Goal: Find specific page/section: Find specific page/section

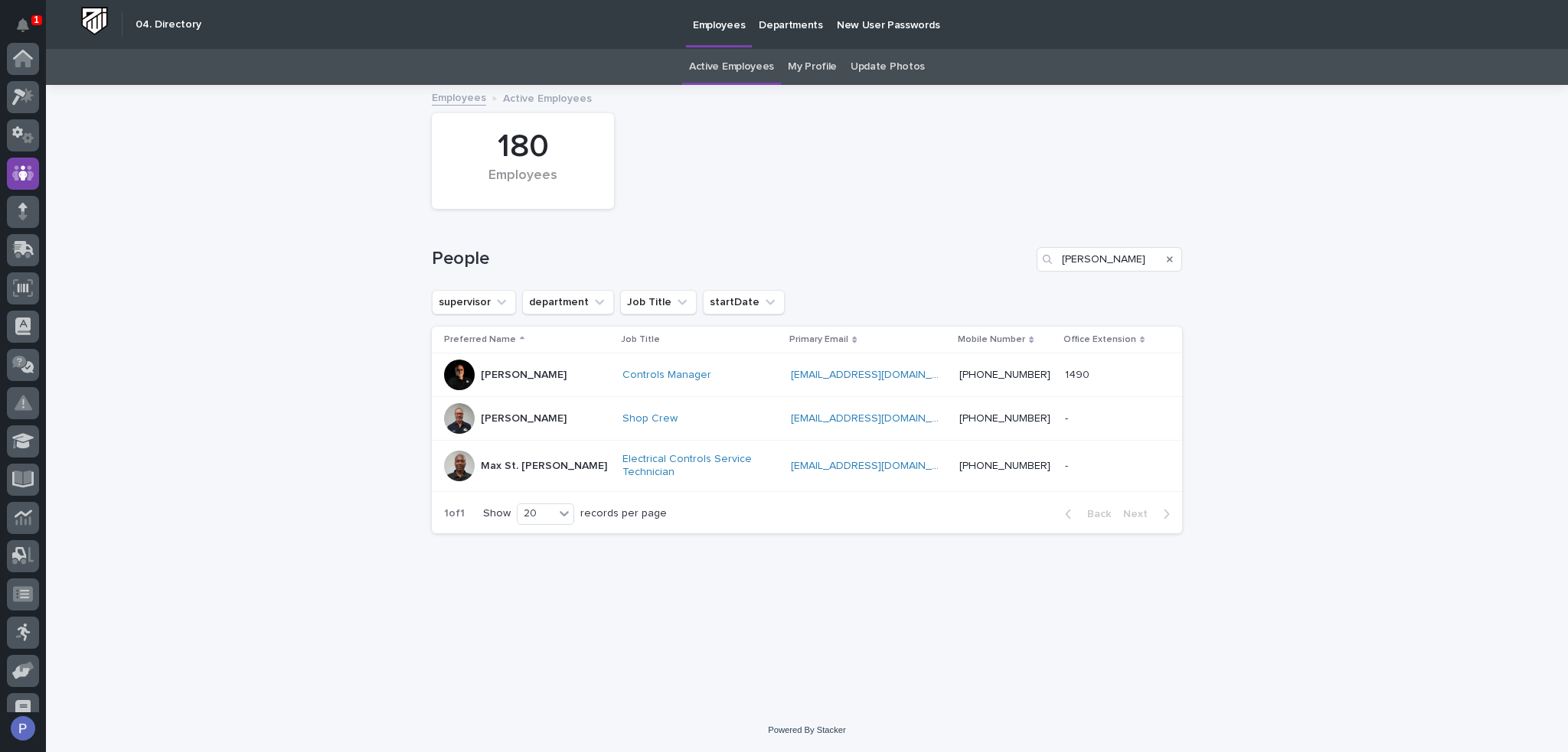
scroll to position [115, 0]
click at [1122, 264] on input "[PERSON_NAME]" at bounding box center [1109, 259] width 145 height 24
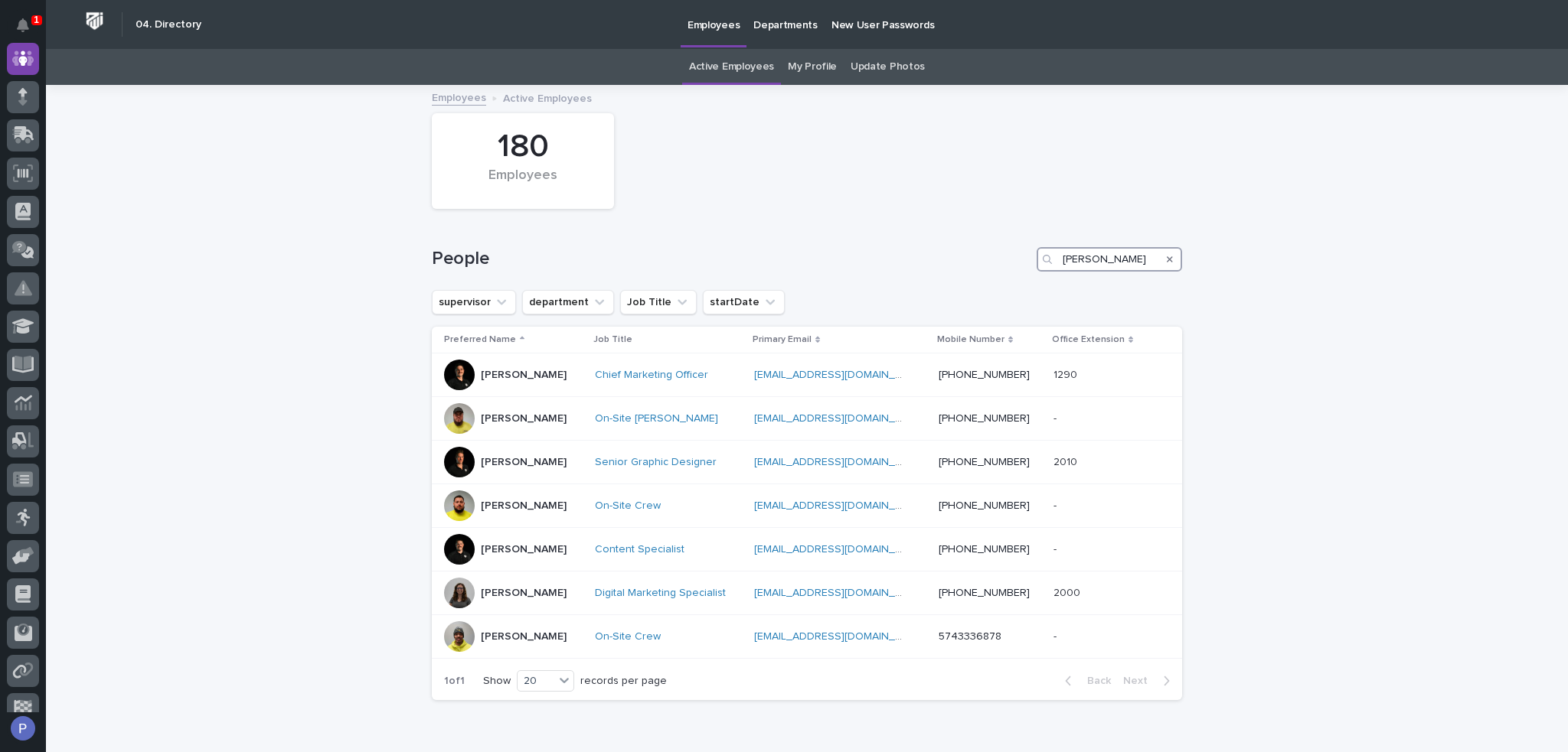
click at [1086, 263] on input "[PERSON_NAME]" at bounding box center [1109, 259] width 145 height 24
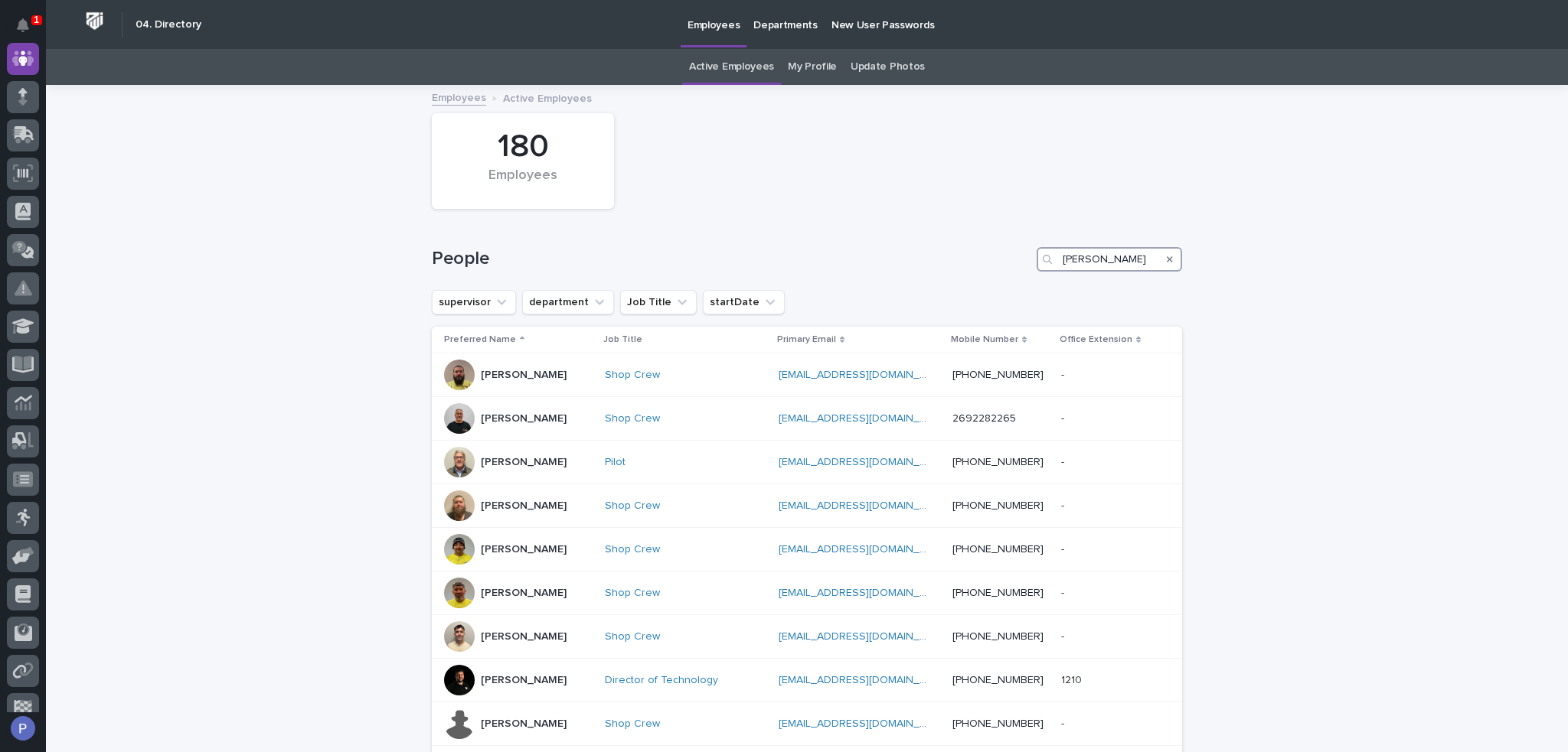
click at [1137, 257] on input "[PERSON_NAME]" at bounding box center [1109, 259] width 145 height 24
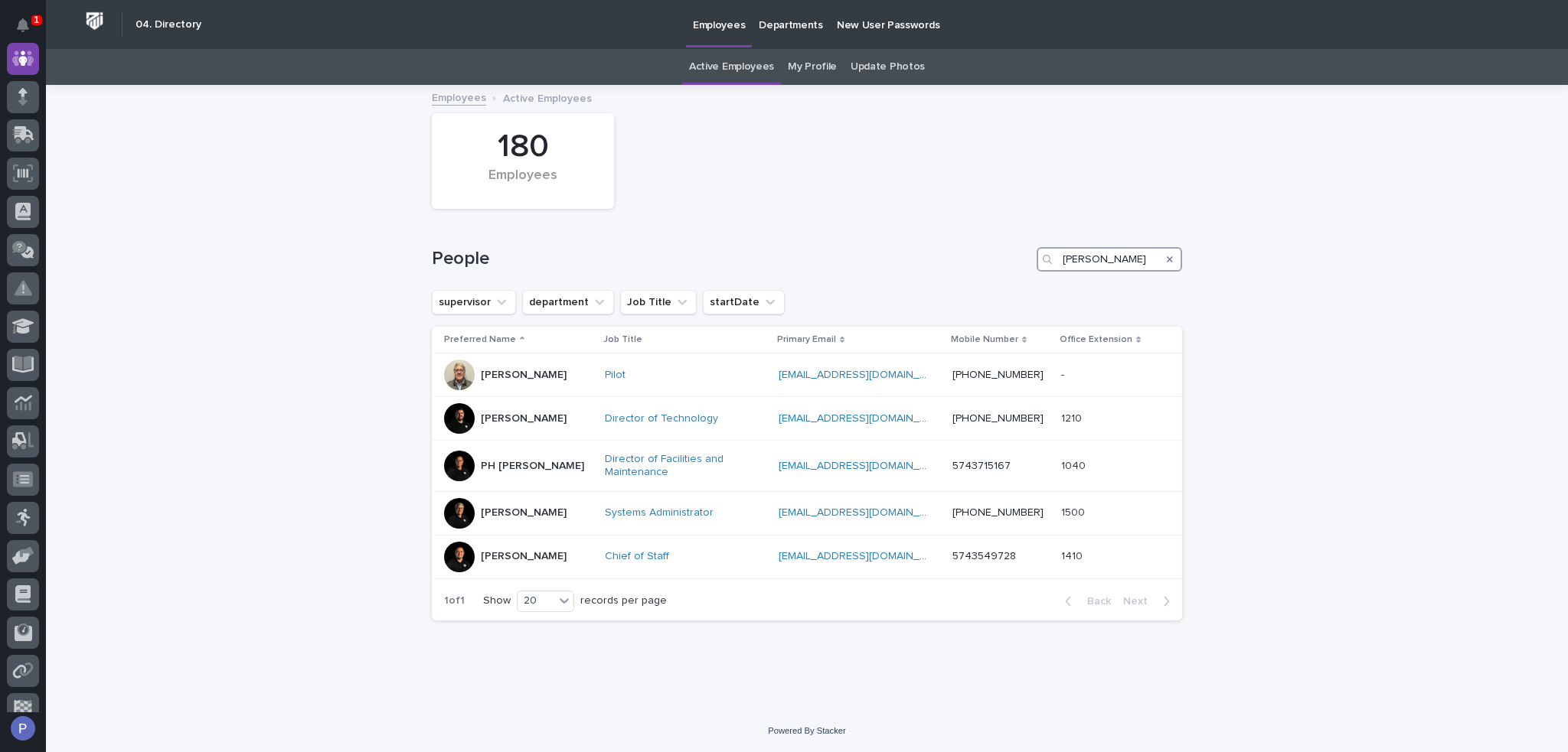
click at [1096, 260] on input "[PERSON_NAME]" at bounding box center [1109, 259] width 145 height 24
click at [1114, 259] on input "[PERSON_NAME]" at bounding box center [1109, 259] width 145 height 24
type input "t"
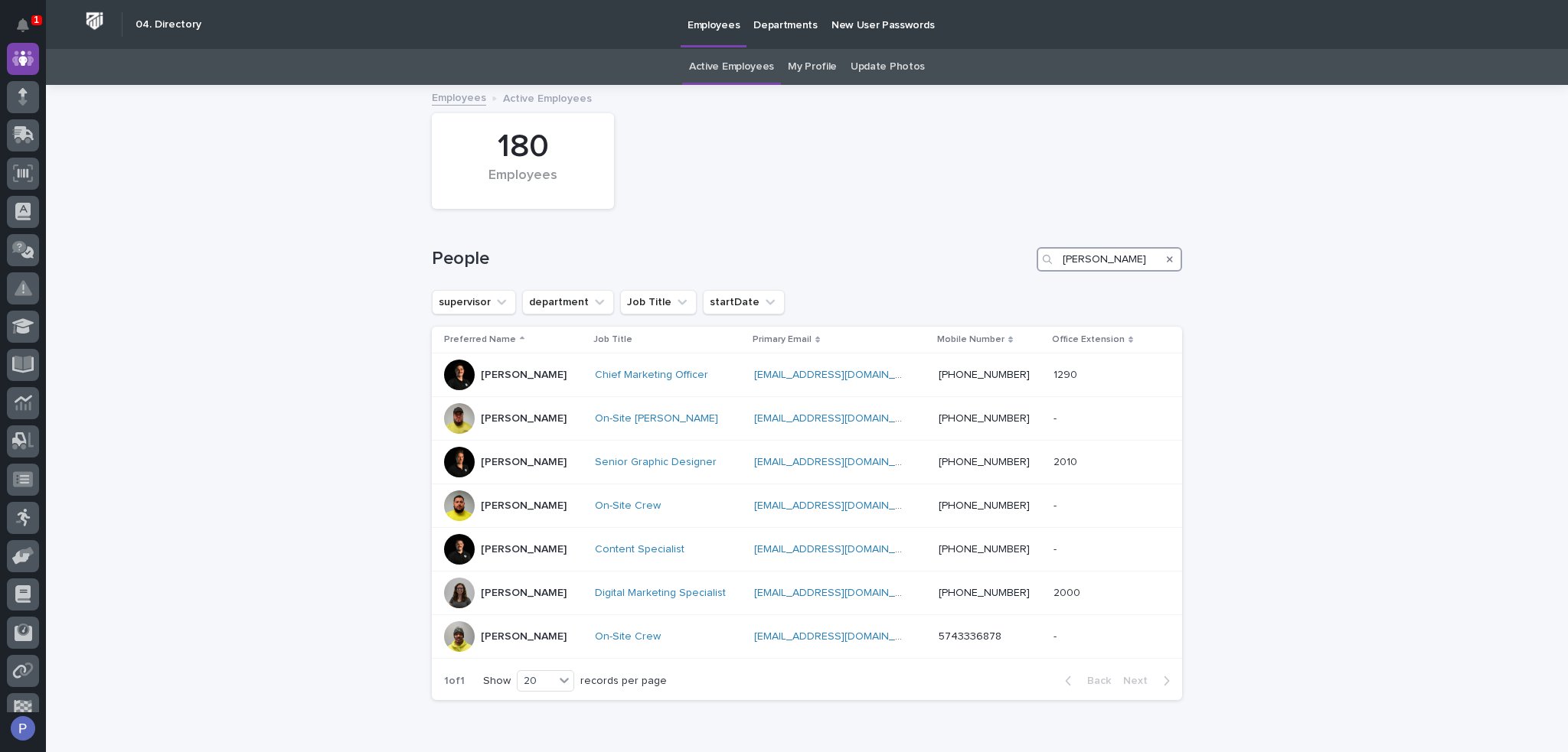
click at [1078, 262] on input "[PERSON_NAME]" at bounding box center [1109, 259] width 145 height 24
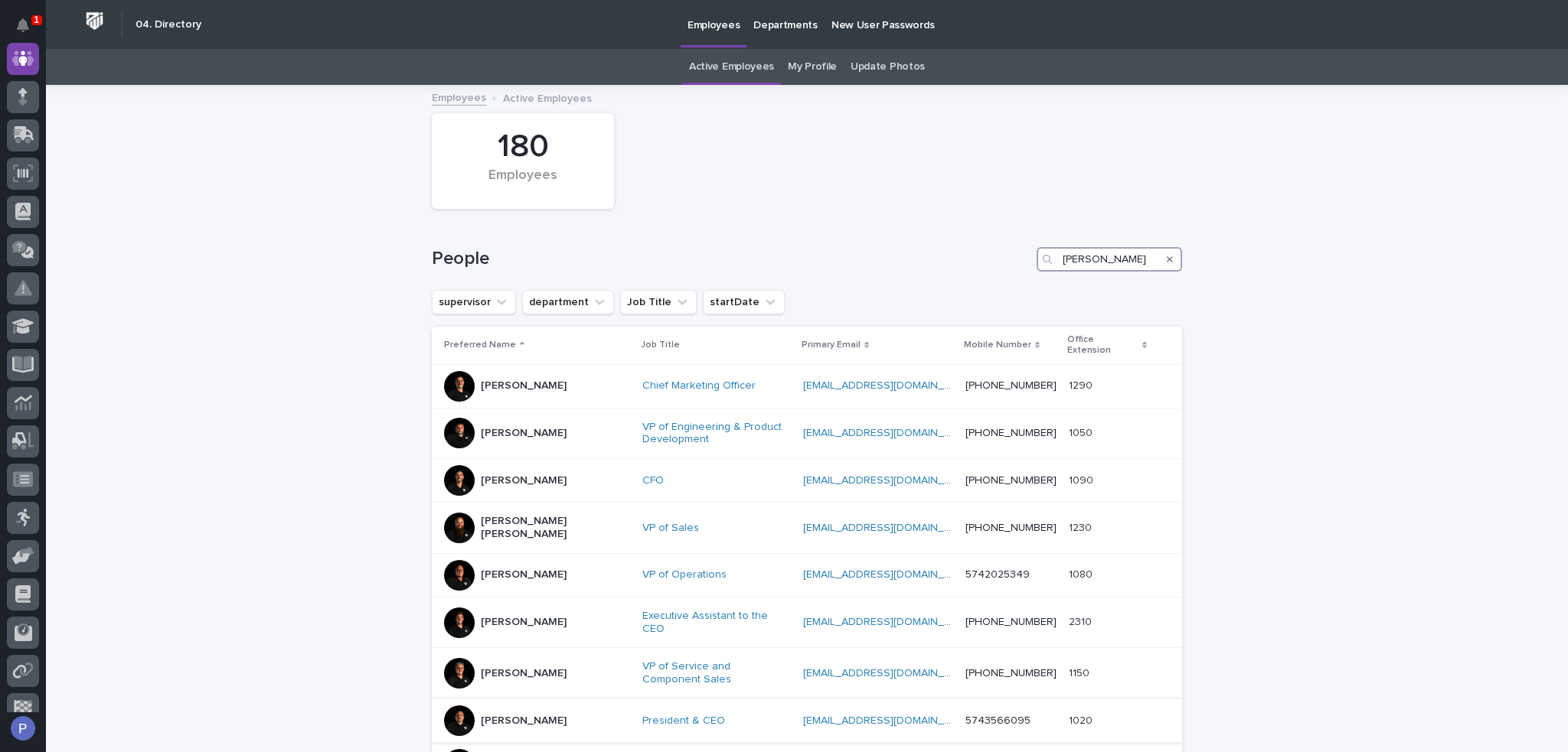
type input "[PERSON_NAME]"
click at [510, 715] on p "[PERSON_NAME]" at bounding box center [524, 721] width 85 height 13
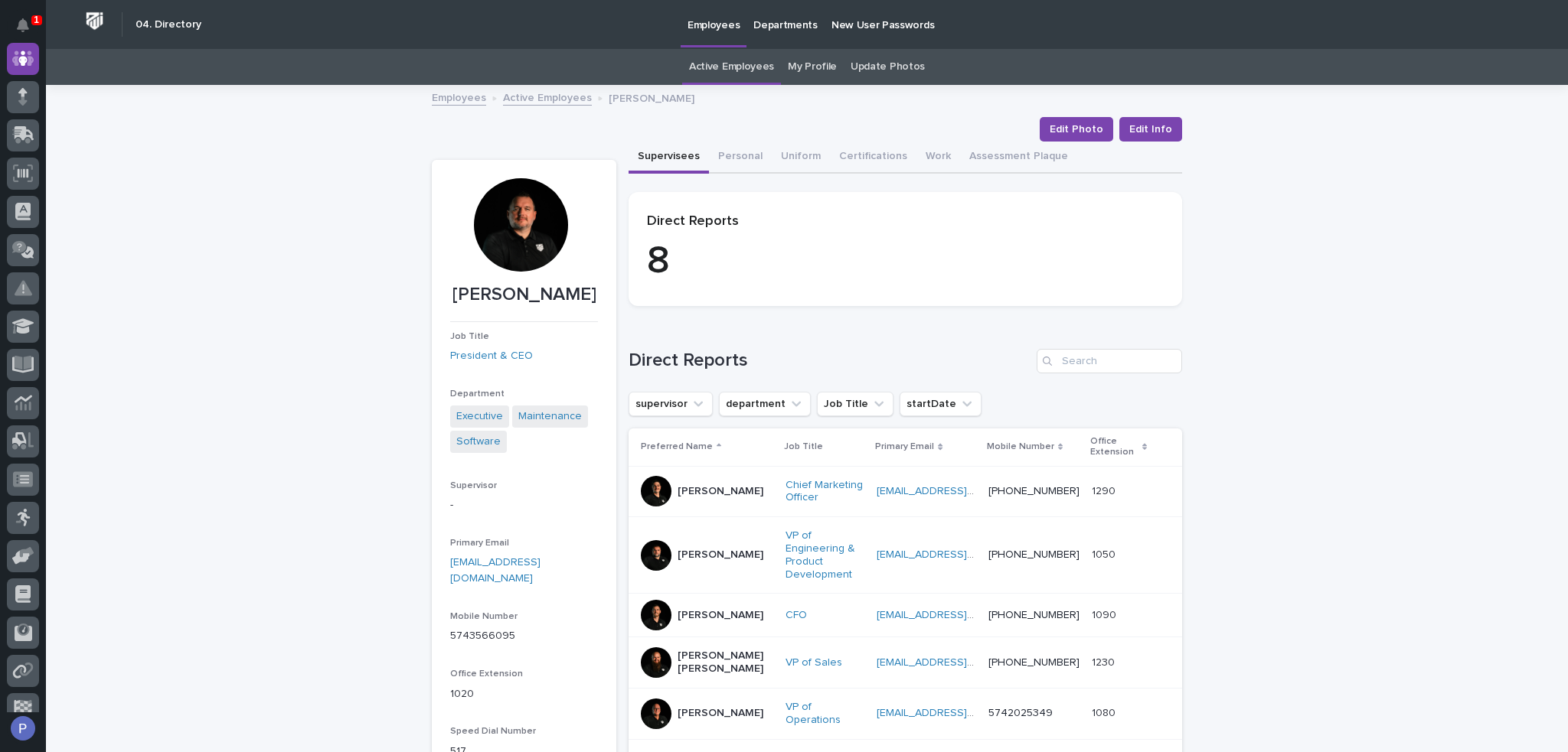
click at [738, 68] on link "Active Employees" at bounding box center [731, 67] width 85 height 36
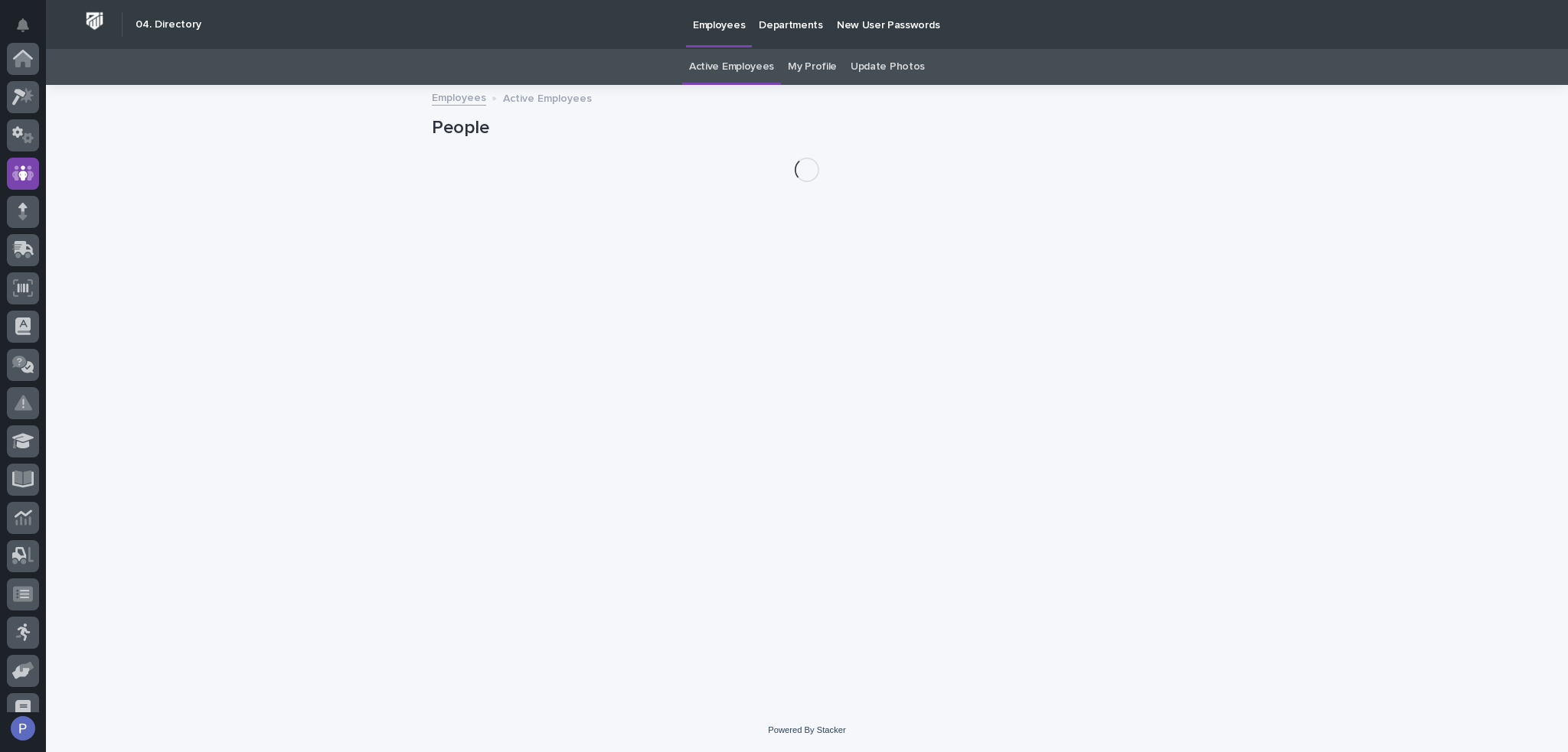
scroll to position [115, 0]
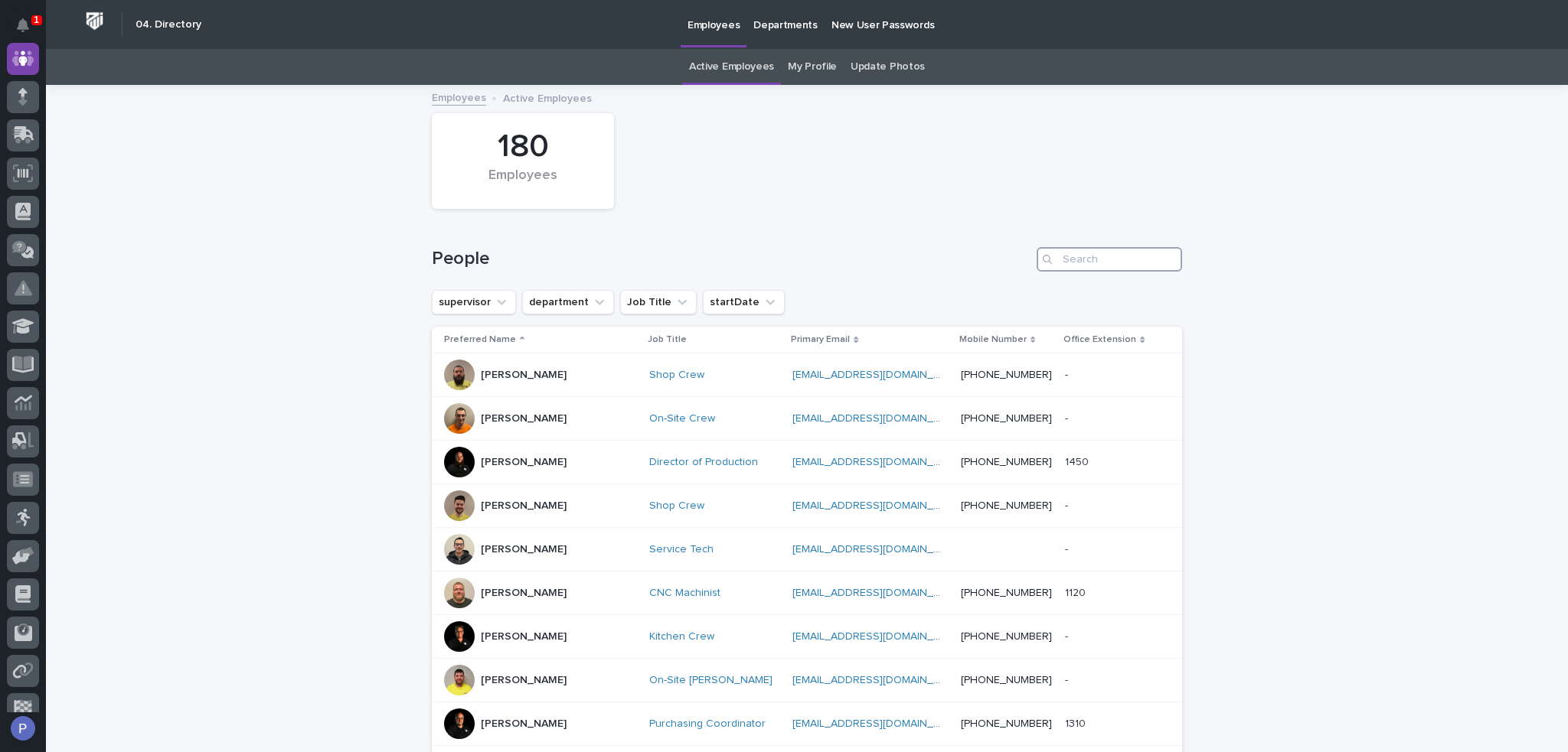
click at [1083, 257] on input "Search" at bounding box center [1109, 259] width 145 height 24
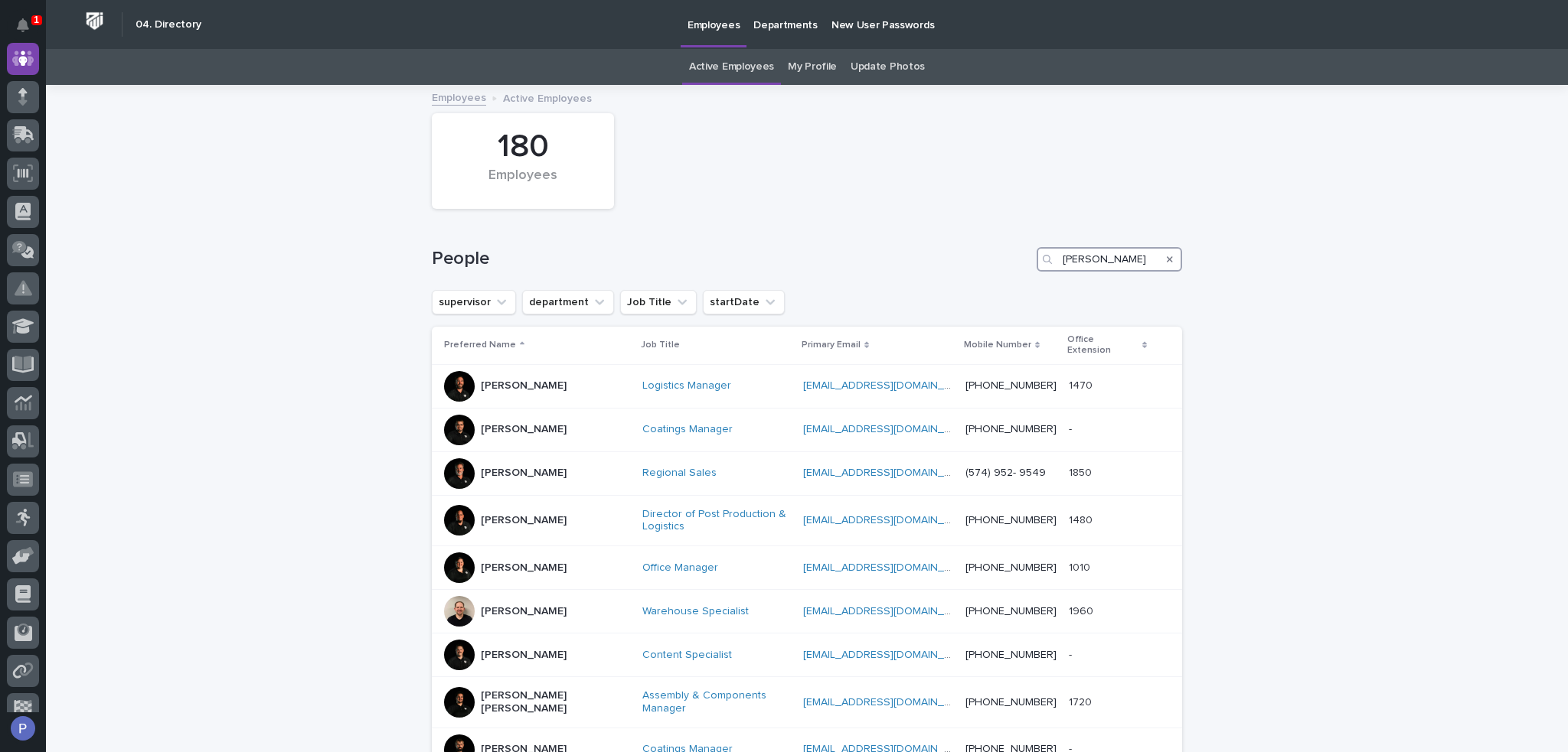
click at [1080, 260] on input "[PERSON_NAME]" at bounding box center [1109, 259] width 145 height 24
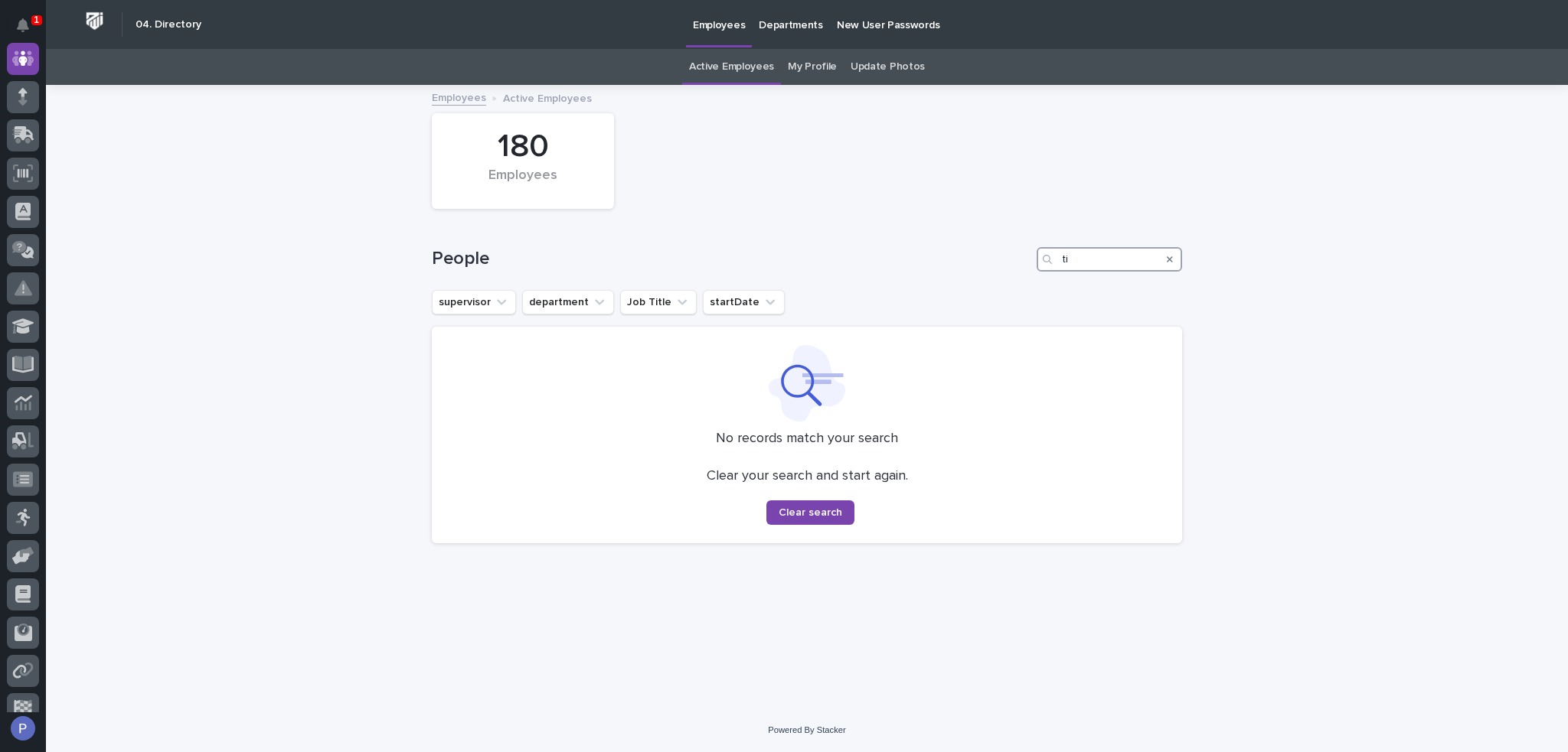
type input "t"
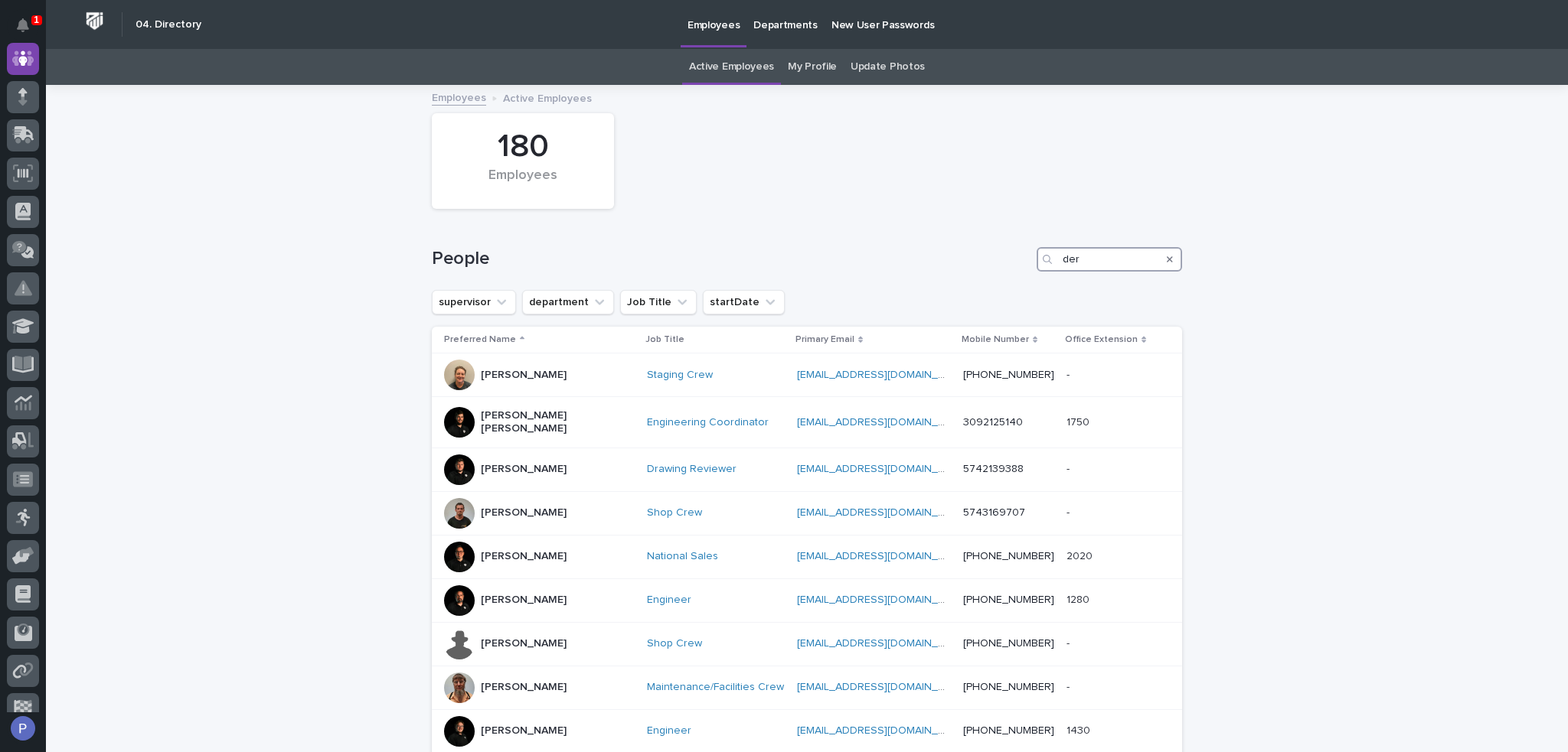
type input "der"
